Goal: Transaction & Acquisition: Purchase product/service

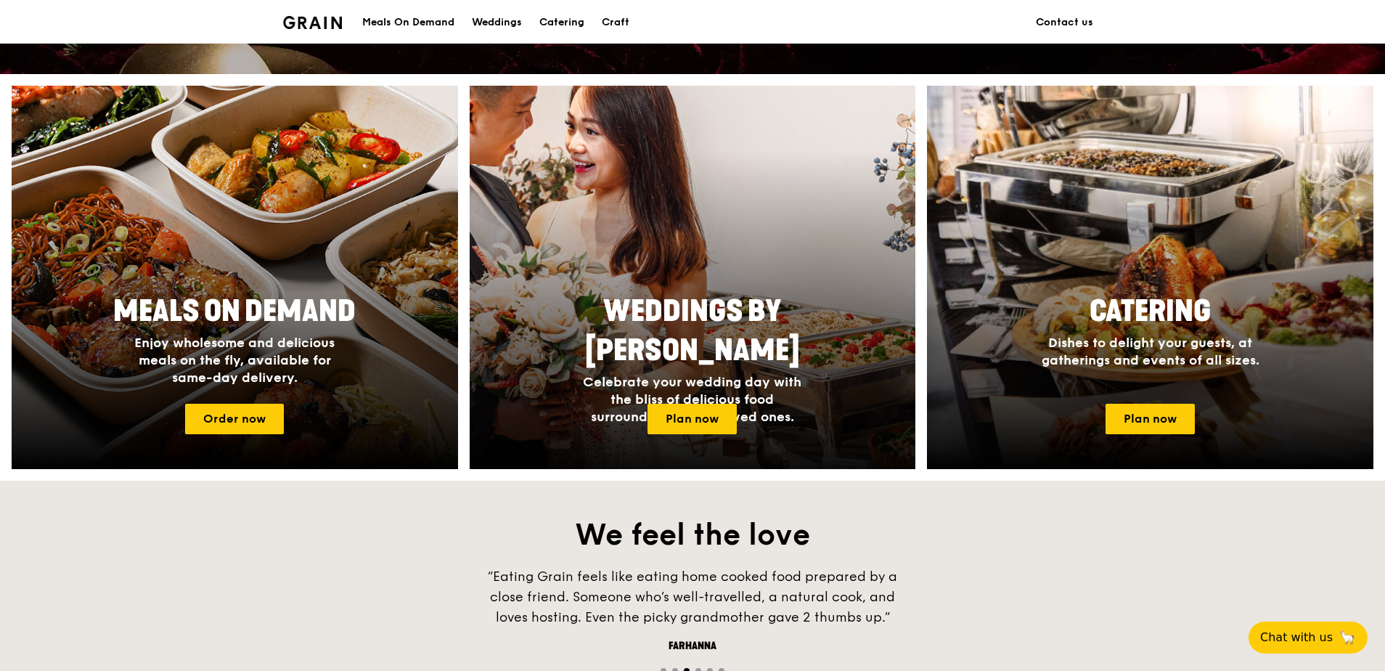
scroll to position [508, 0]
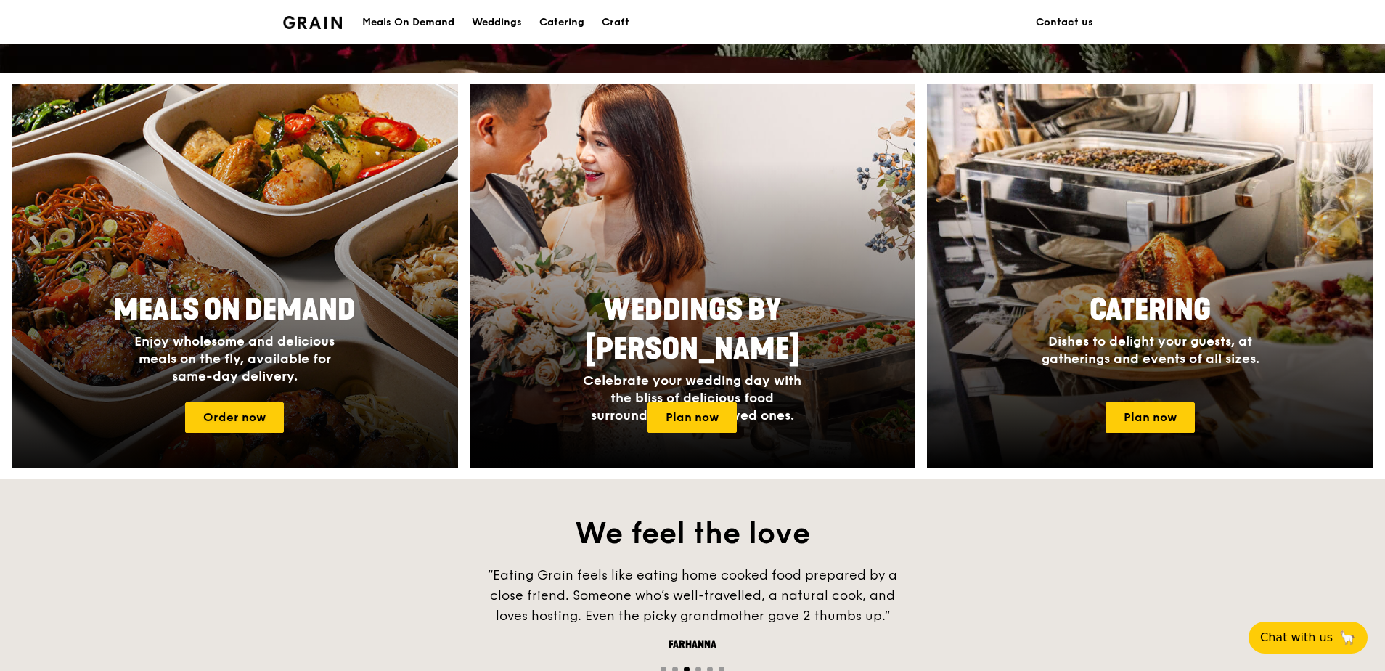
click at [264, 319] on span "Meals On Demand" at bounding box center [234, 310] width 242 height 35
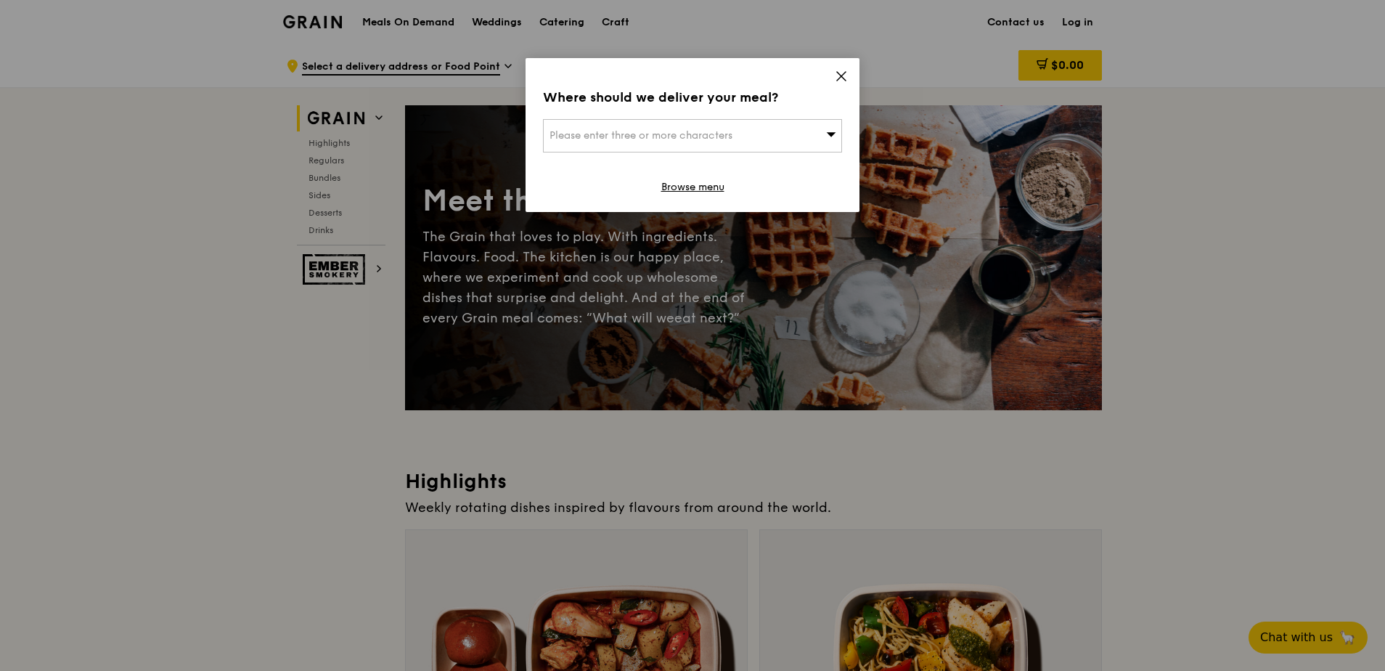
click at [719, 133] on span "Please enter three or more characters" at bounding box center [641, 135] width 183 height 12
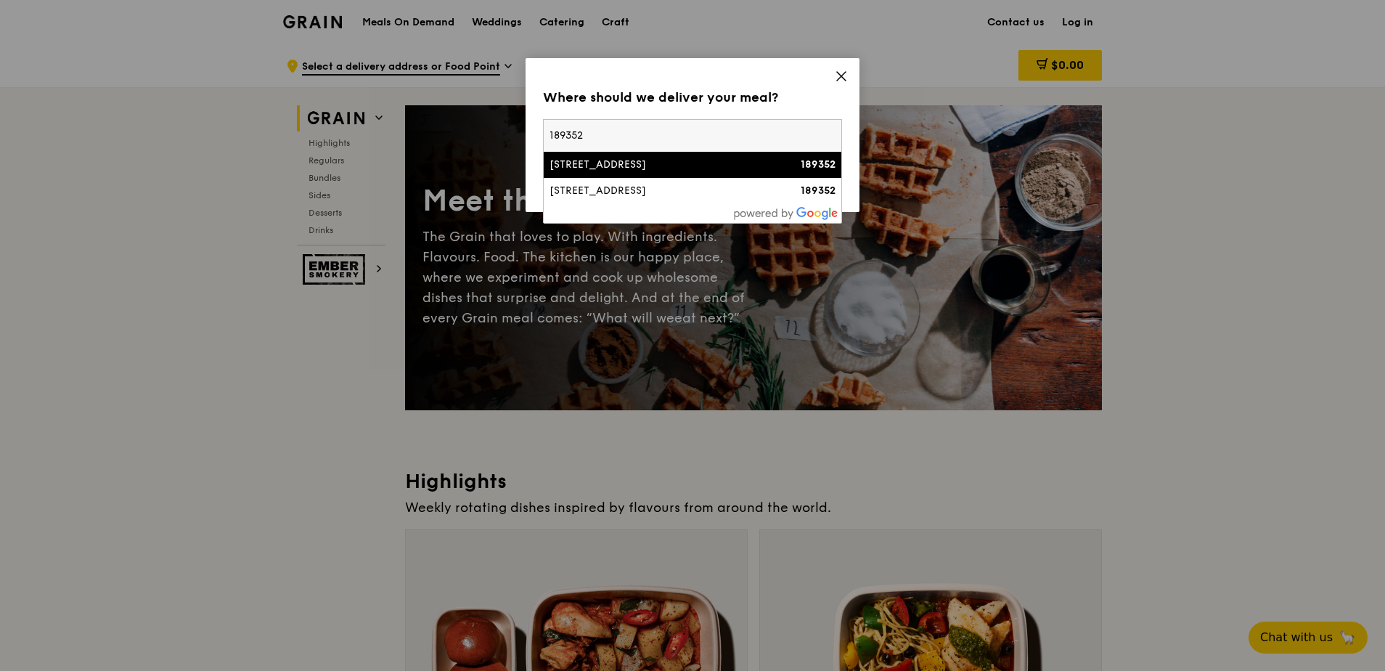
type input "189352"
click at [721, 166] on div "[STREET_ADDRESS]" at bounding box center [657, 165] width 215 height 15
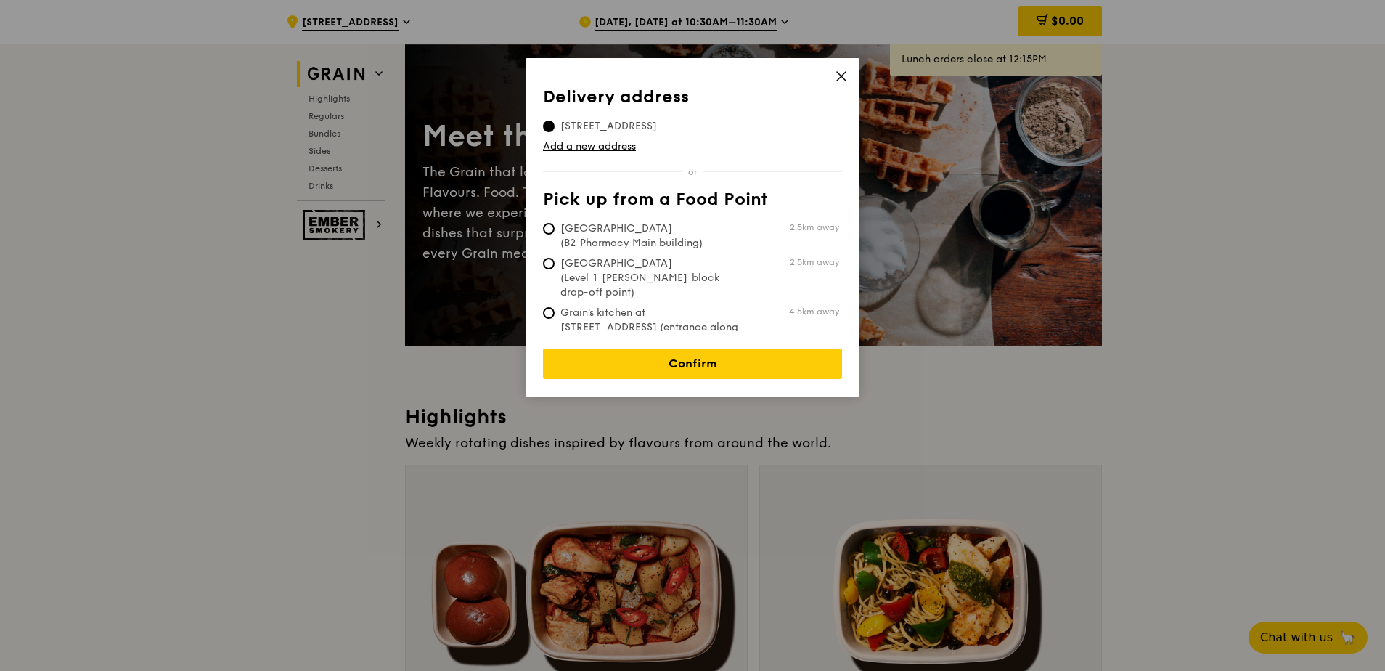
scroll to position [145, 0]
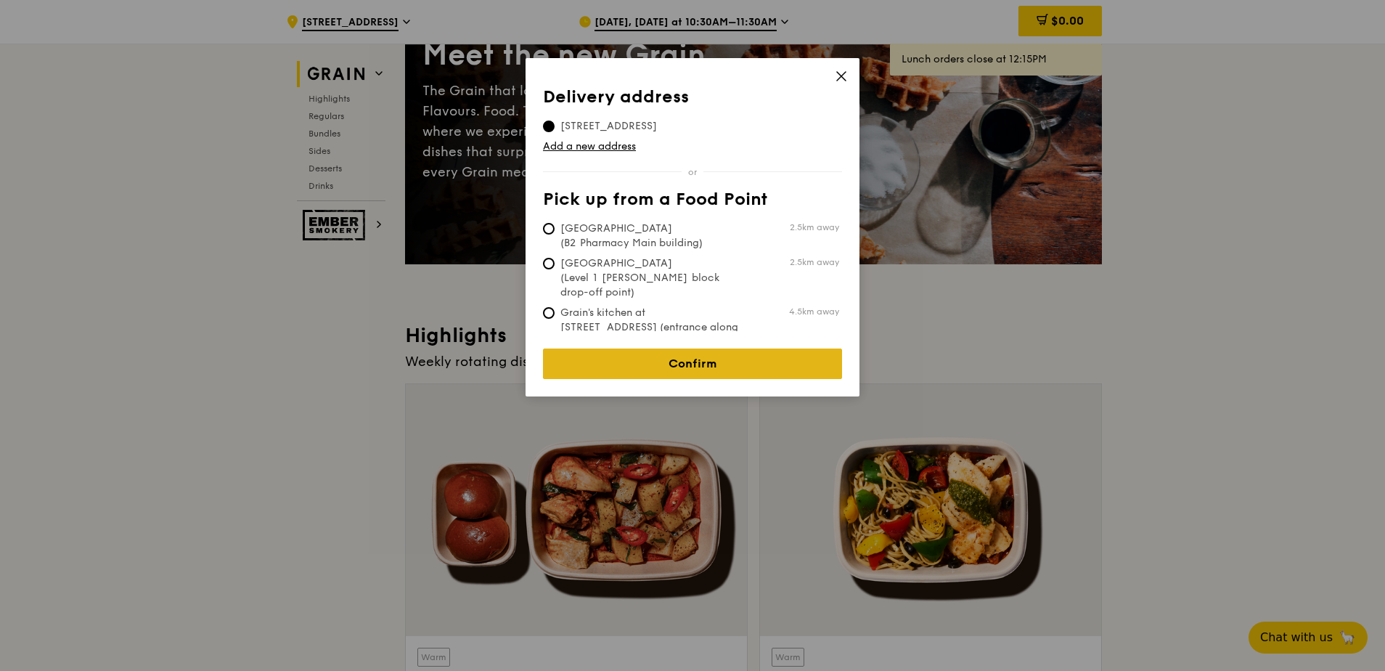
click at [720, 354] on link "Confirm" at bounding box center [692, 363] width 299 height 30
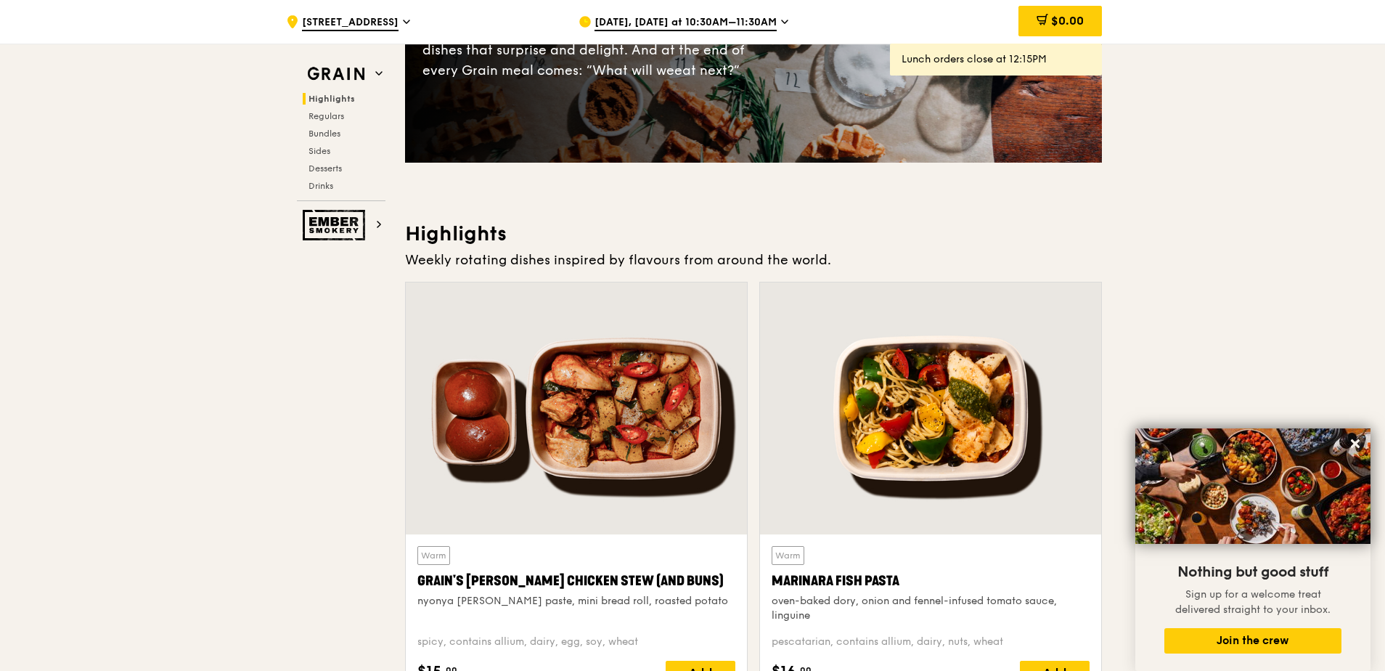
scroll to position [0, 0]
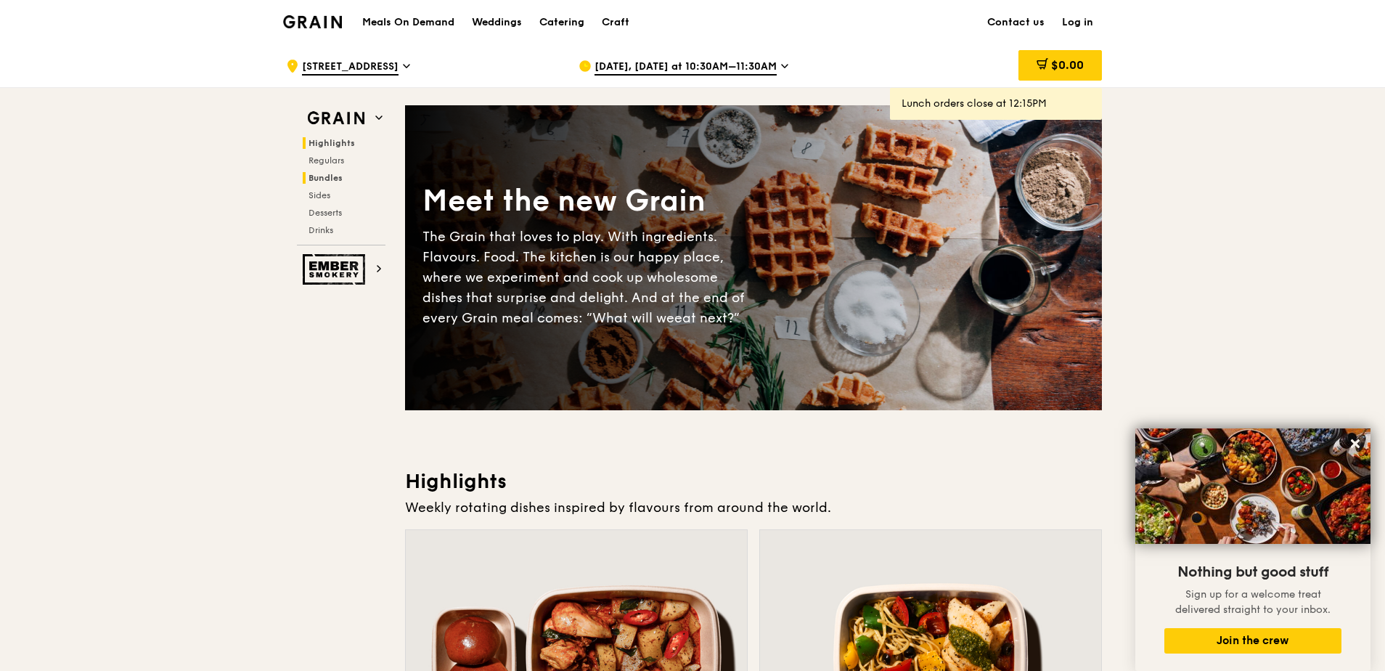
click at [319, 173] on span "Bundles" at bounding box center [326, 178] width 34 height 10
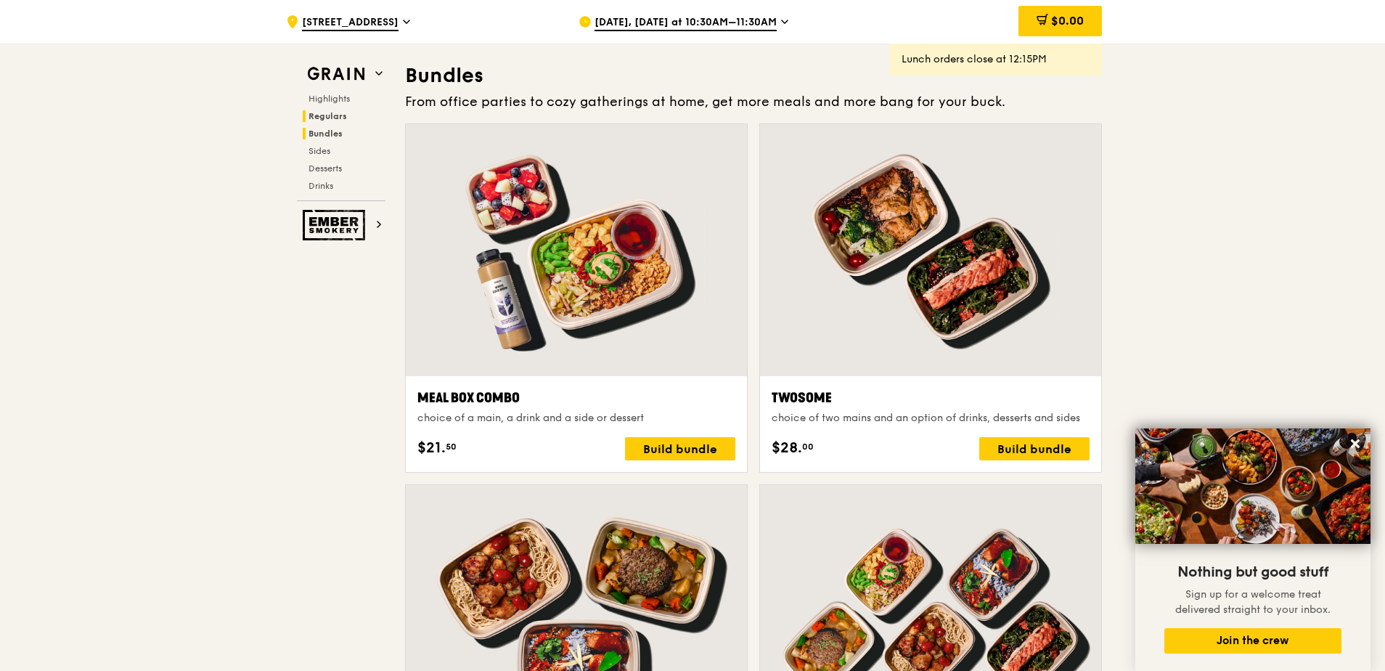
scroll to position [2091, 0]
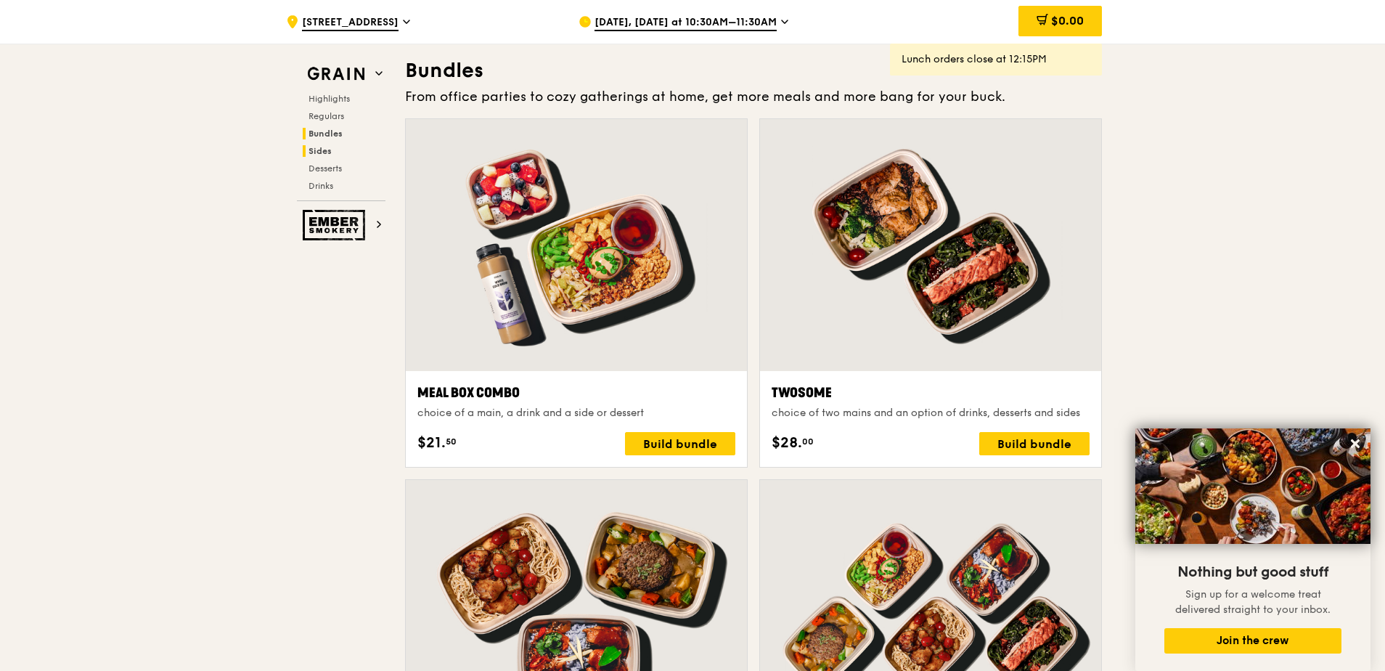
click at [316, 152] on span "Sides" at bounding box center [320, 151] width 23 height 10
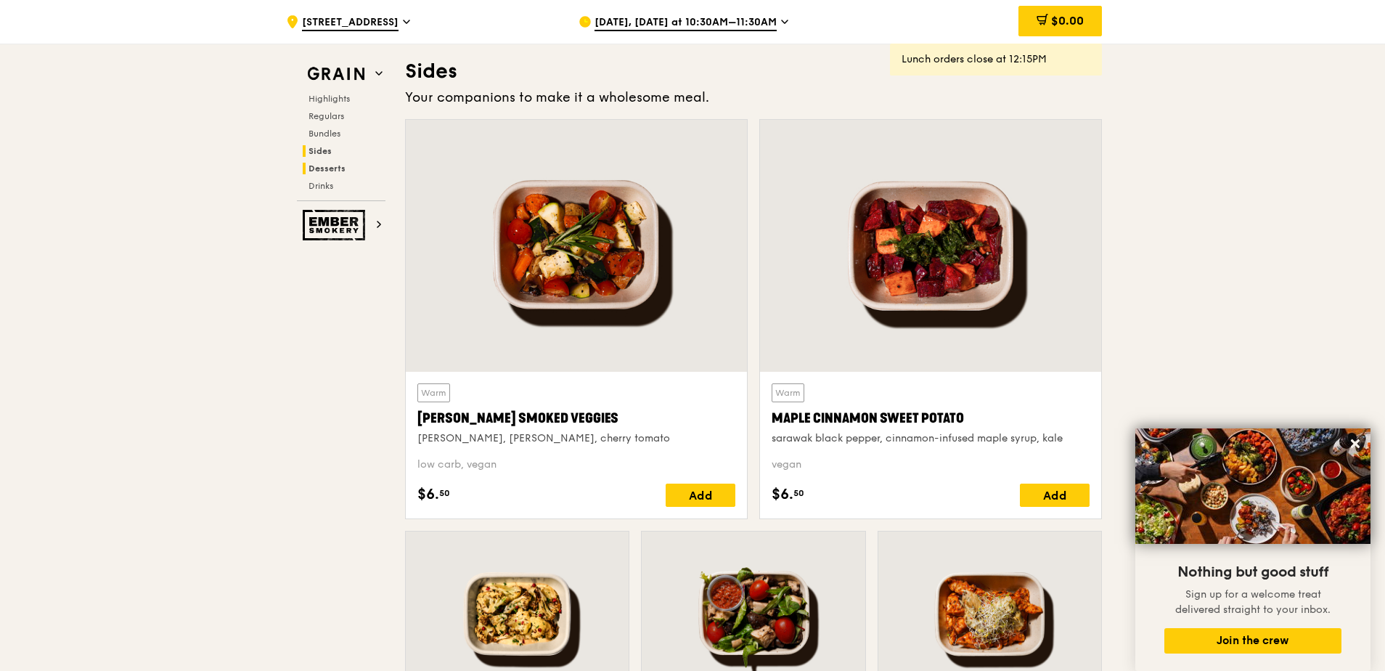
click at [324, 164] on span "Desserts" at bounding box center [327, 168] width 37 height 10
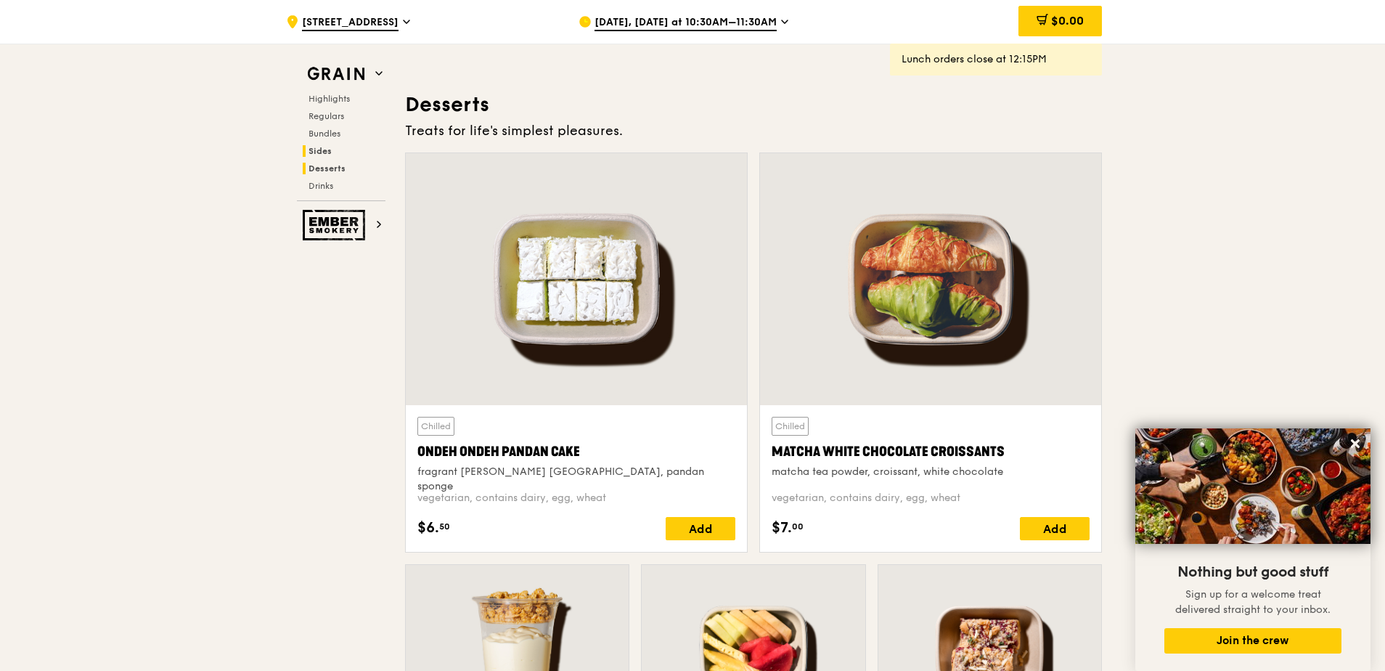
scroll to position [4138, 0]
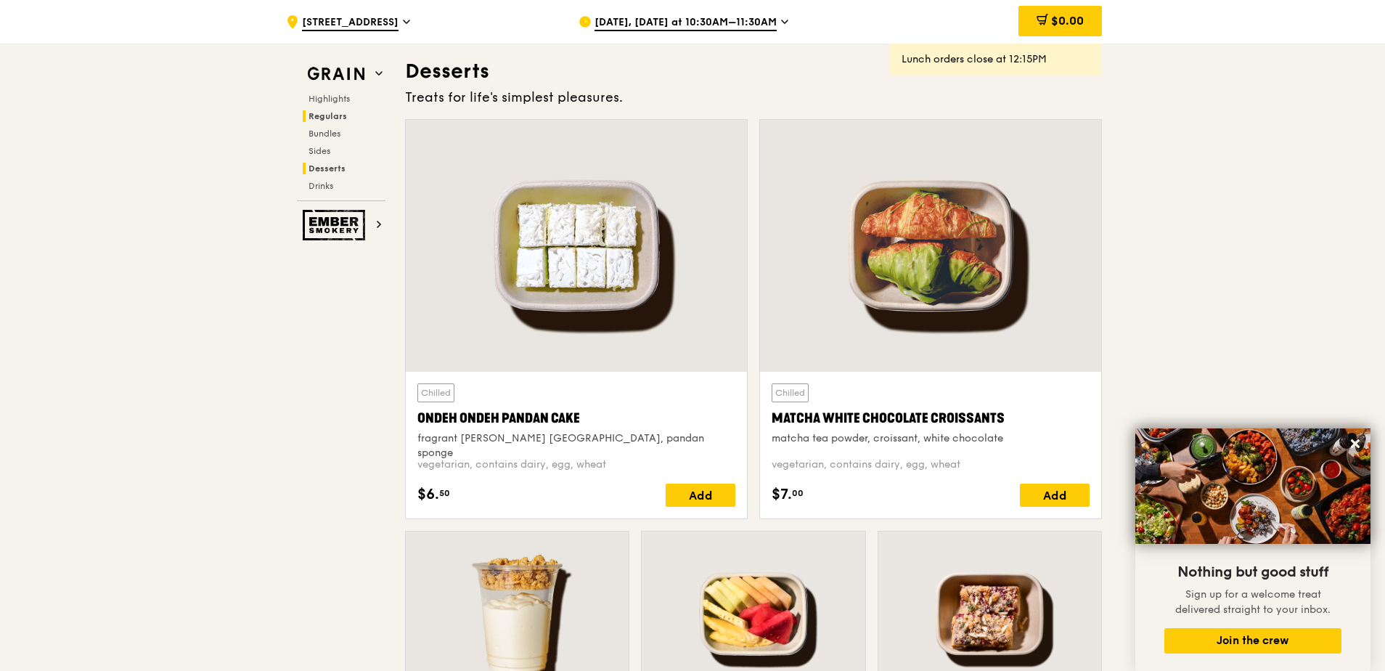
click at [329, 115] on span "Regulars" at bounding box center [328, 116] width 38 height 10
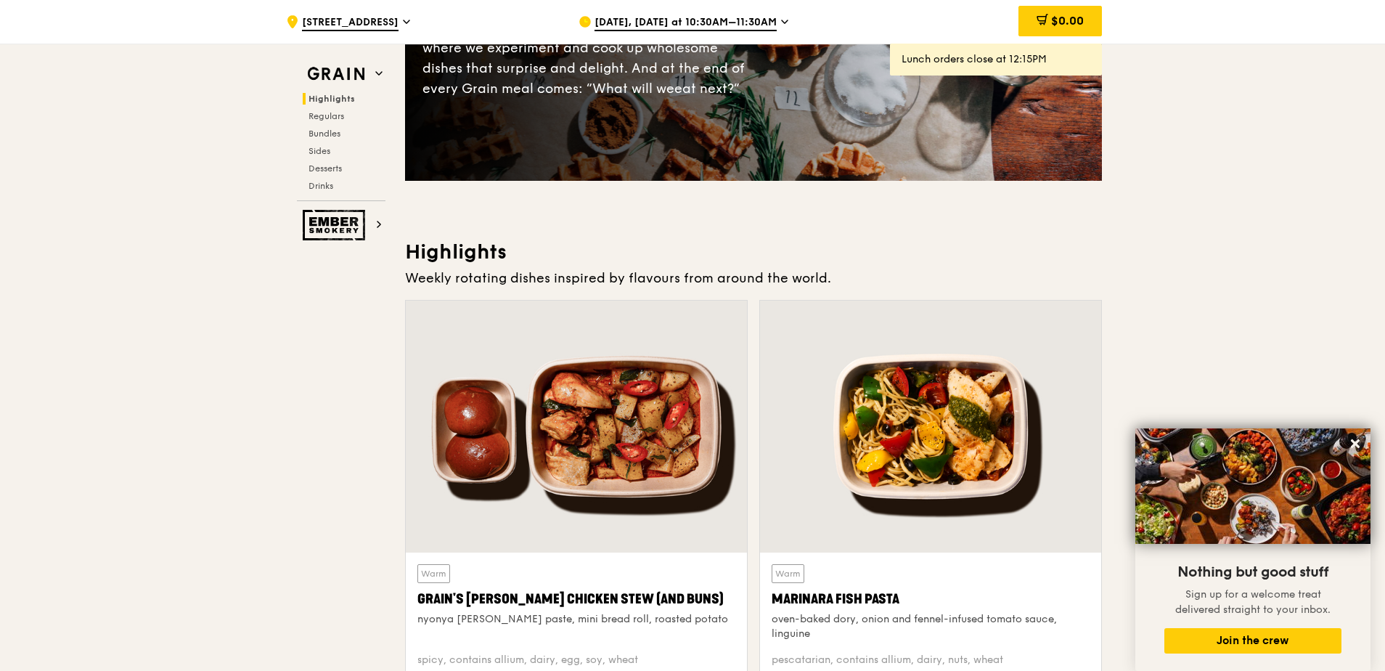
scroll to position [0, 0]
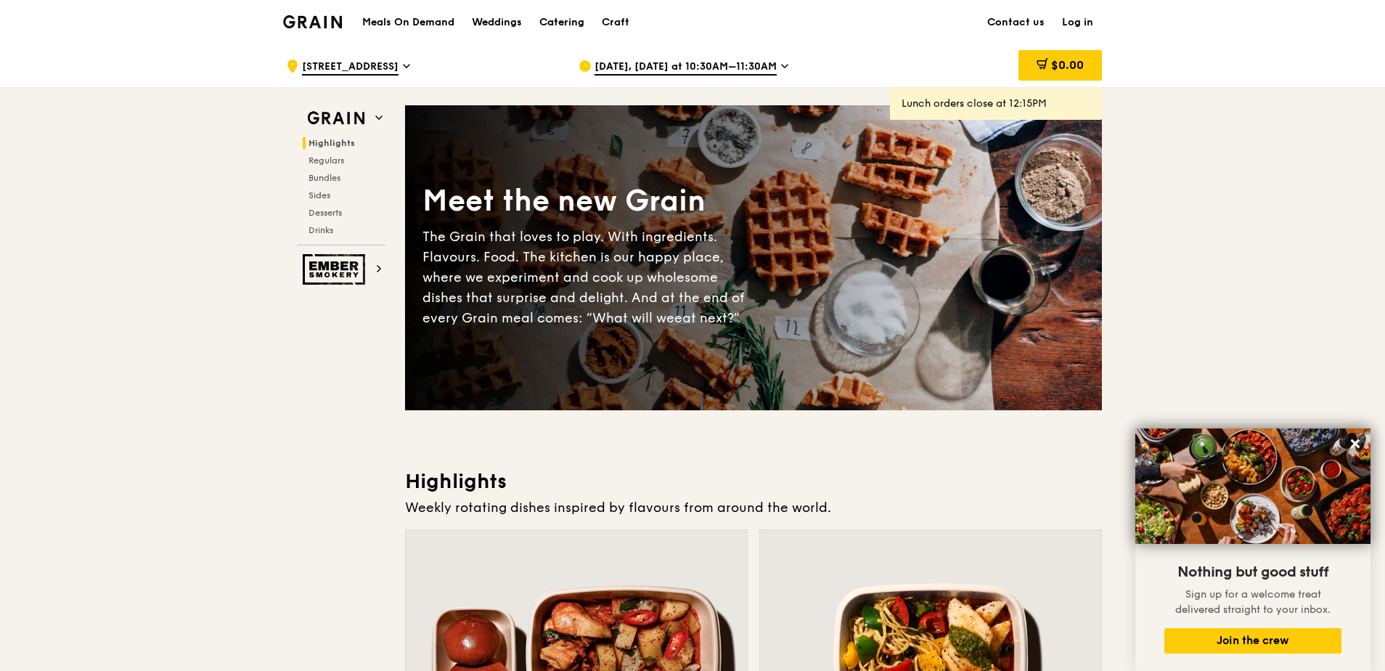
click at [554, 17] on div "Catering" at bounding box center [561, 23] width 45 height 44
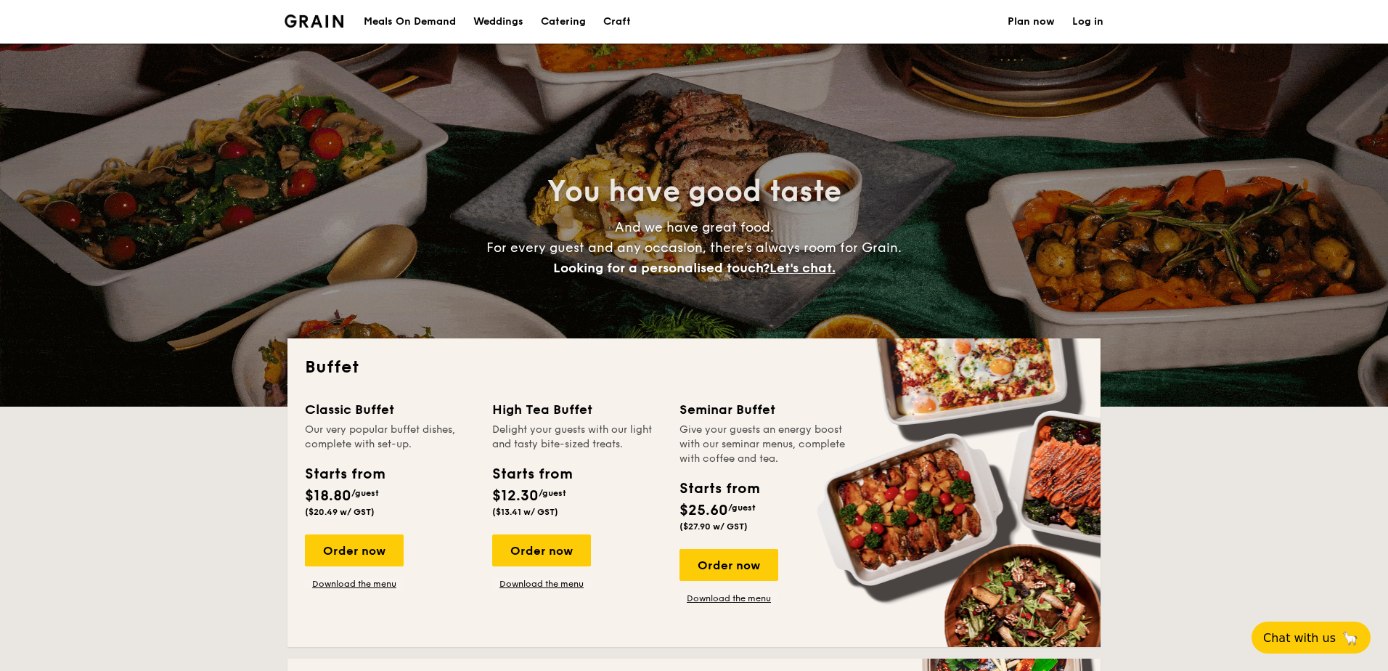
select select
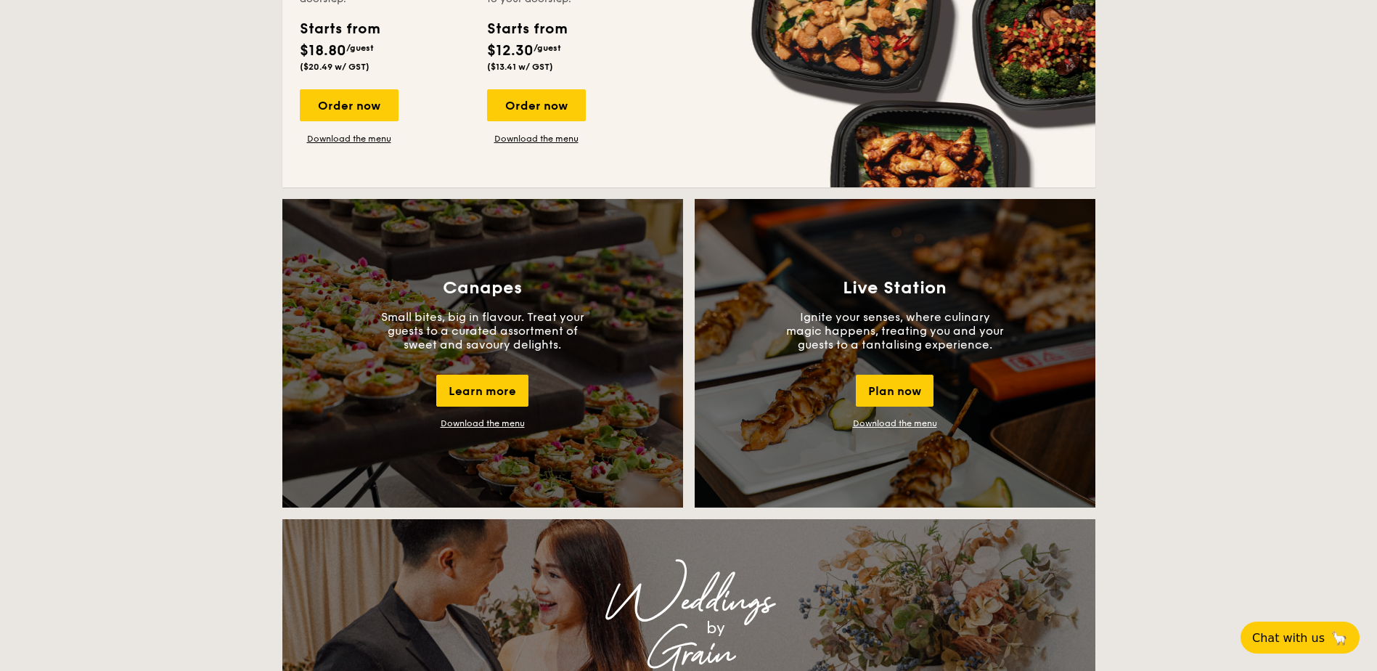
scroll to position [1089, 0]
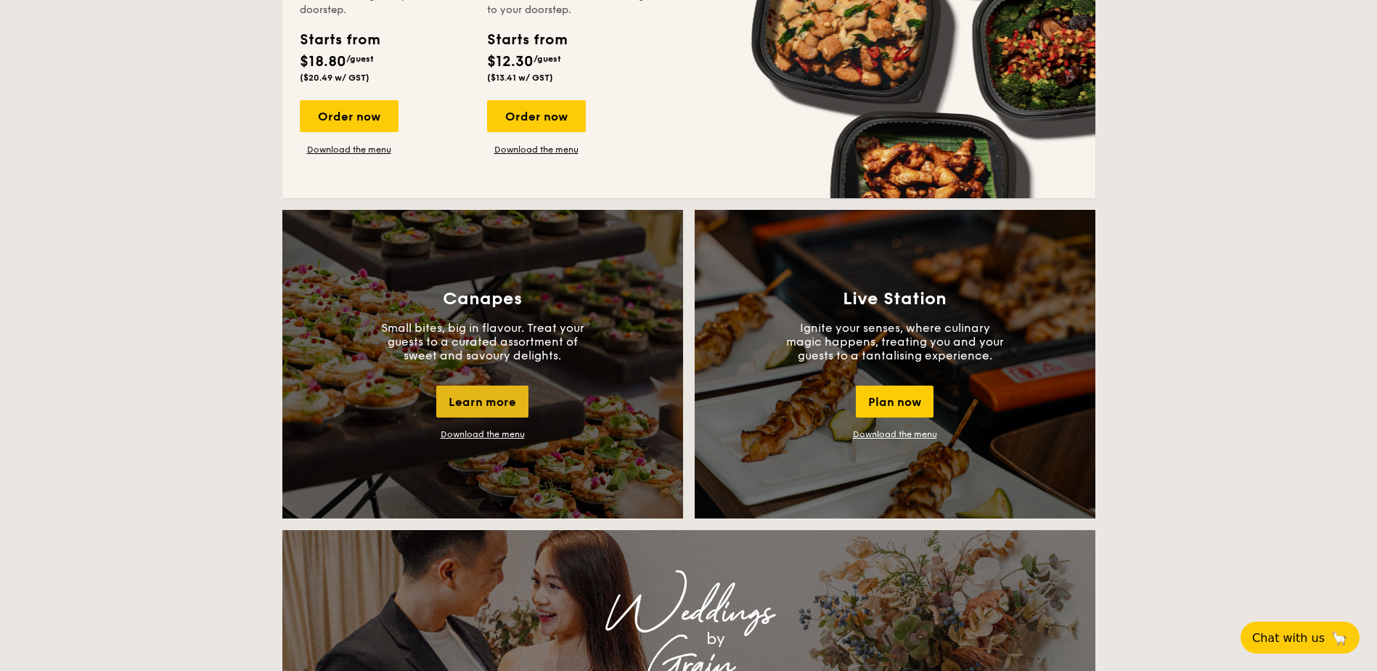
click at [481, 393] on div "Learn more" at bounding box center [482, 401] width 92 height 32
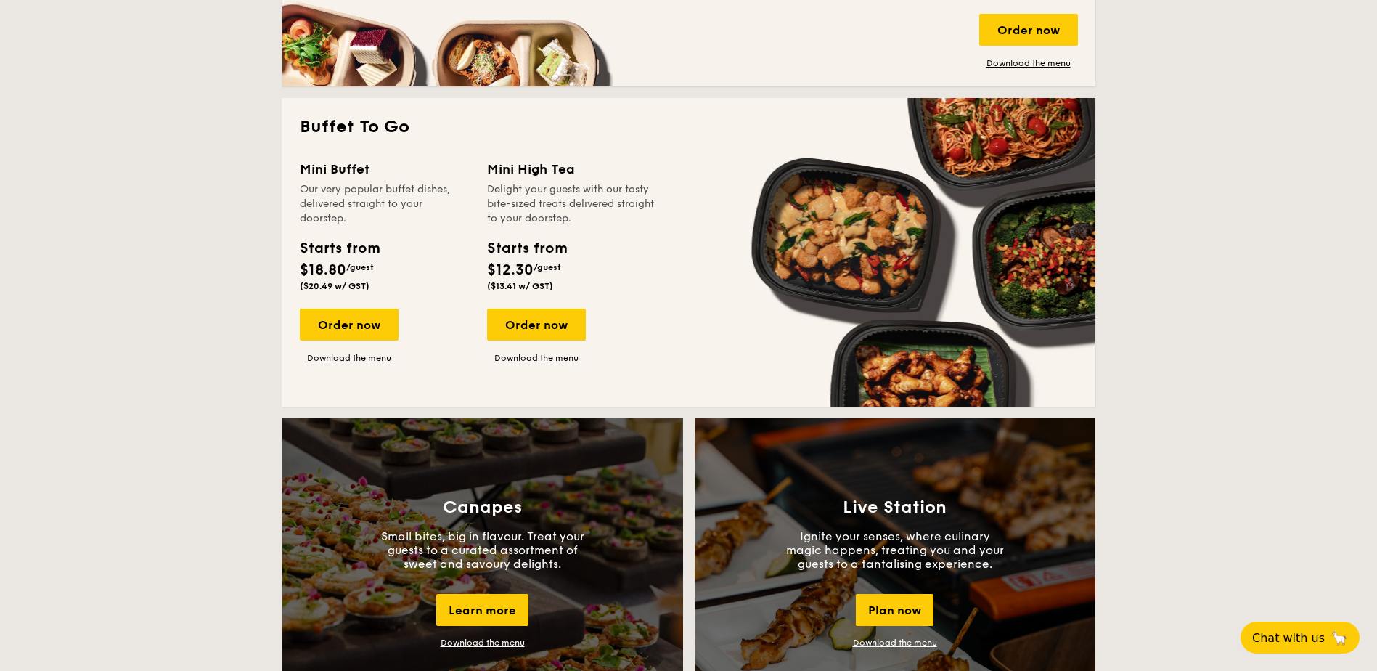
scroll to position [798, 0]
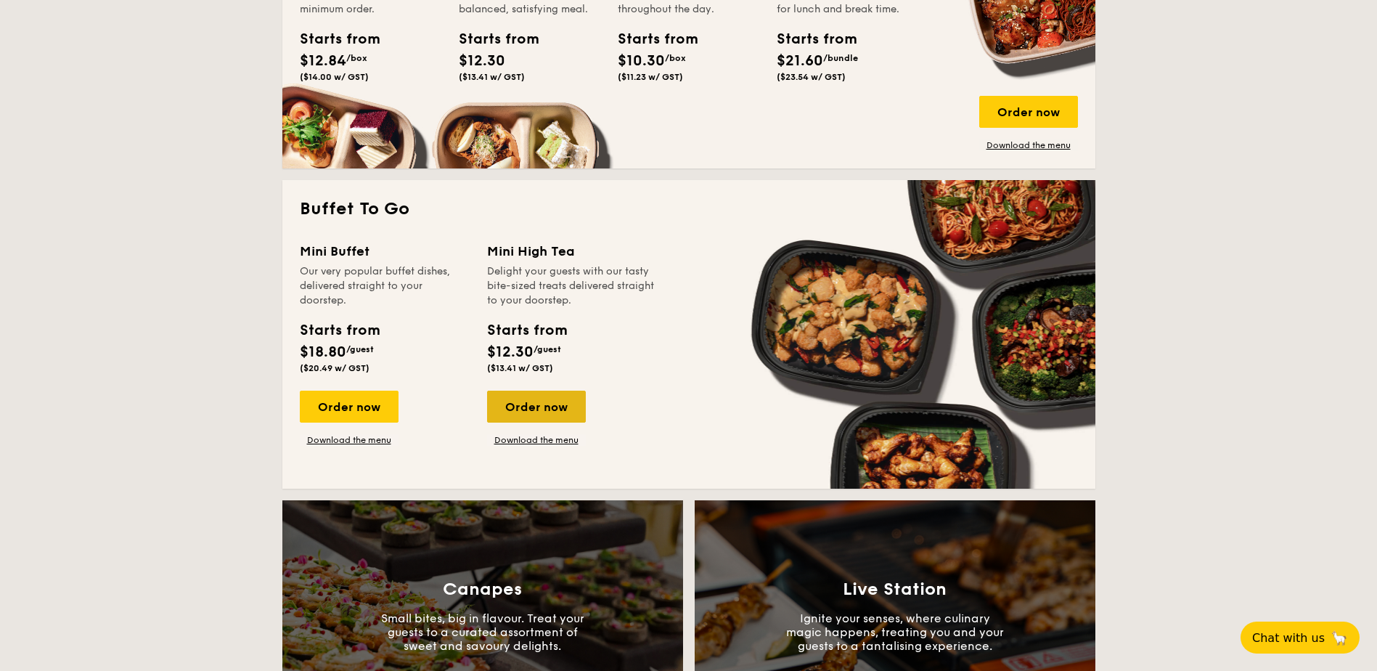
click at [537, 405] on div "Order now" at bounding box center [536, 407] width 99 height 32
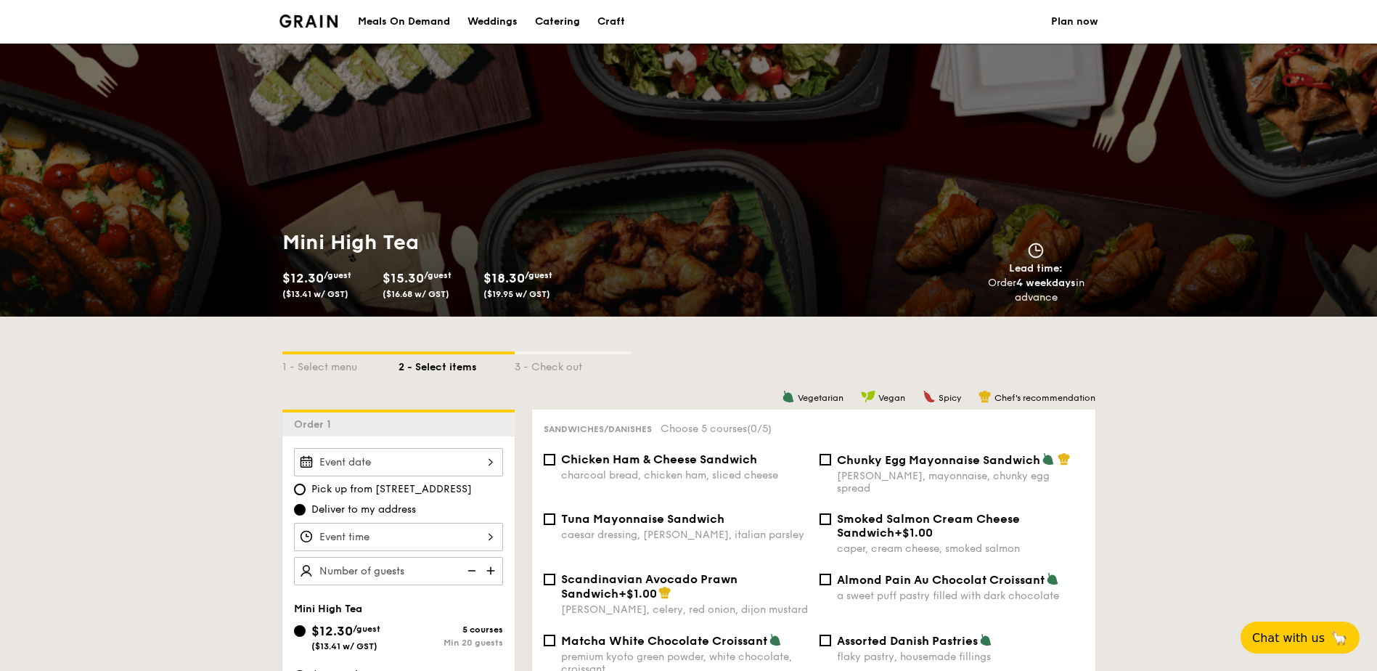
scroll to position [2065, 0]
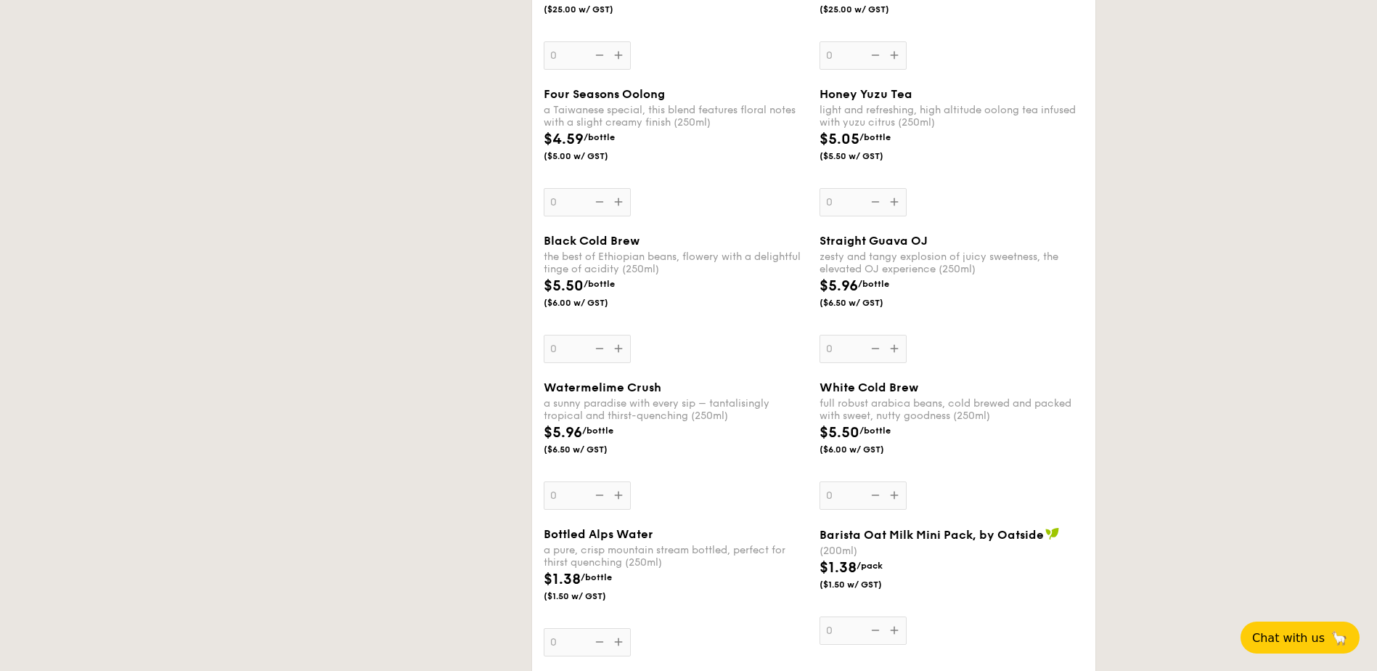
select select
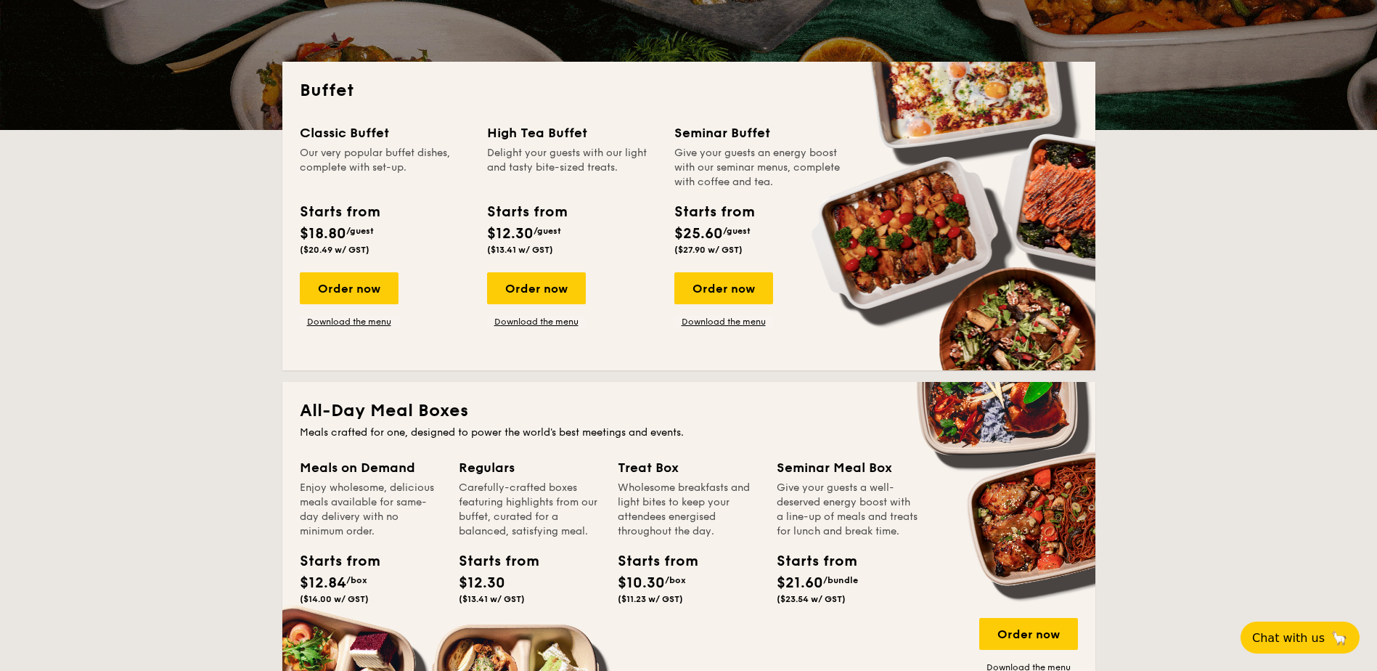
scroll to position [250, 0]
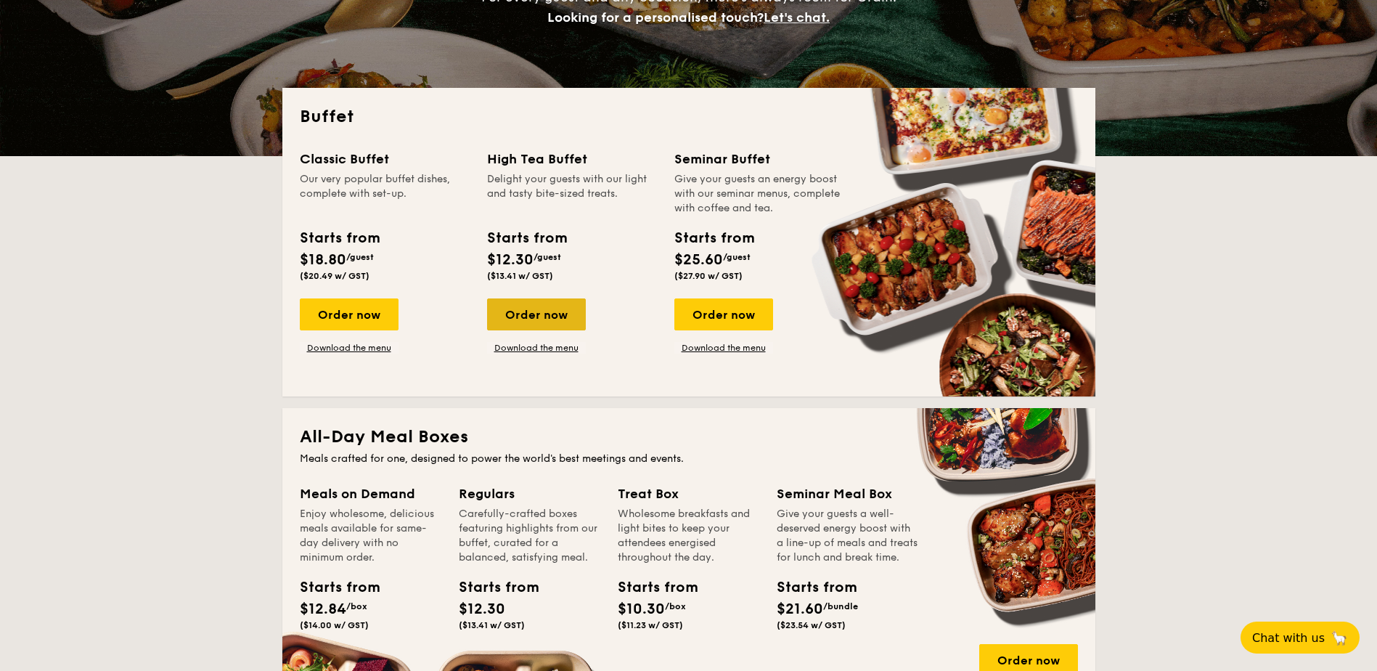
click at [544, 317] on div "Order now" at bounding box center [536, 314] width 99 height 32
